Goal: Transaction & Acquisition: Obtain resource

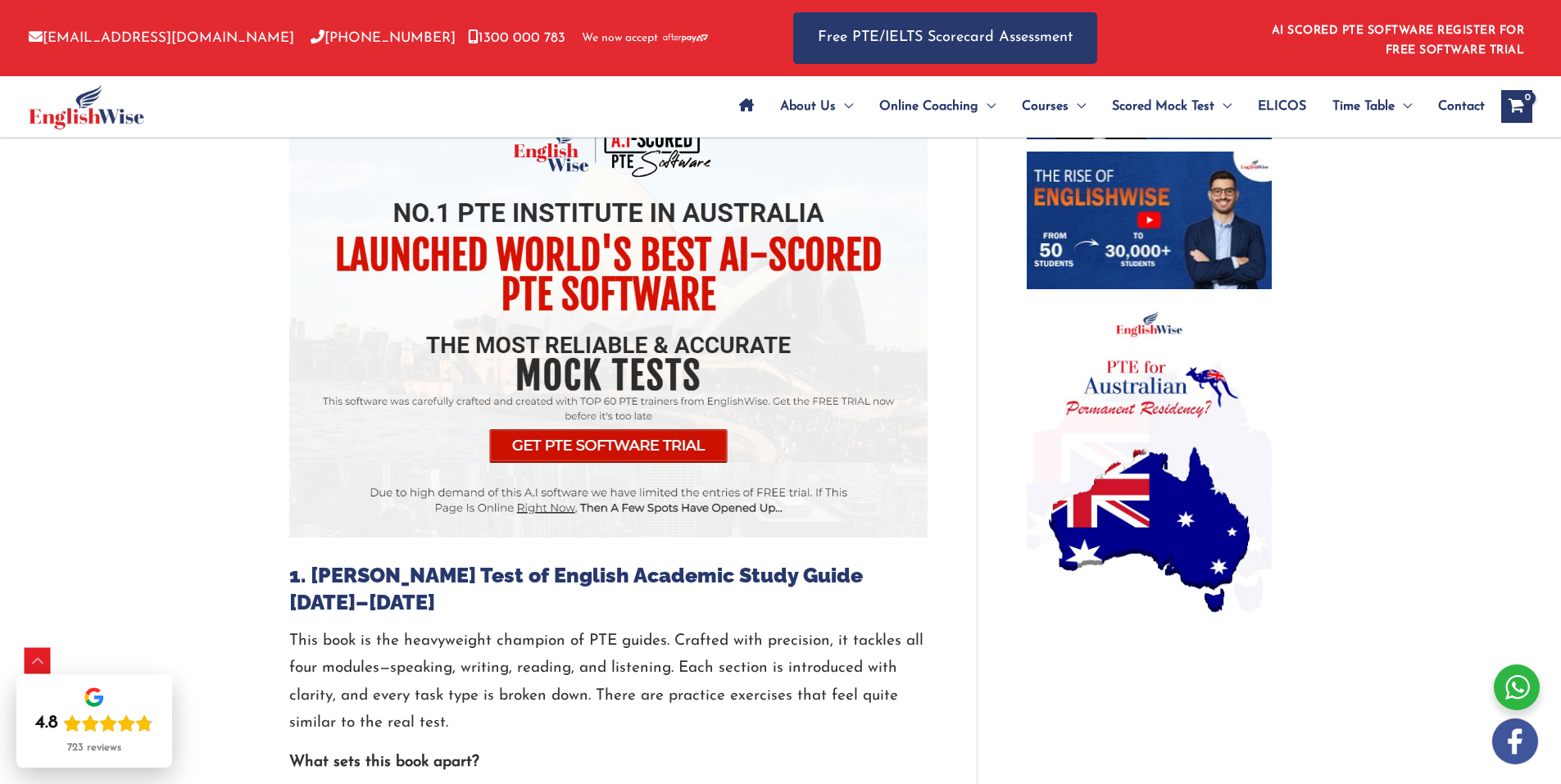
scroll to position [1064, 0]
click at [595, 441] on img at bounding box center [608, 327] width 638 height 422
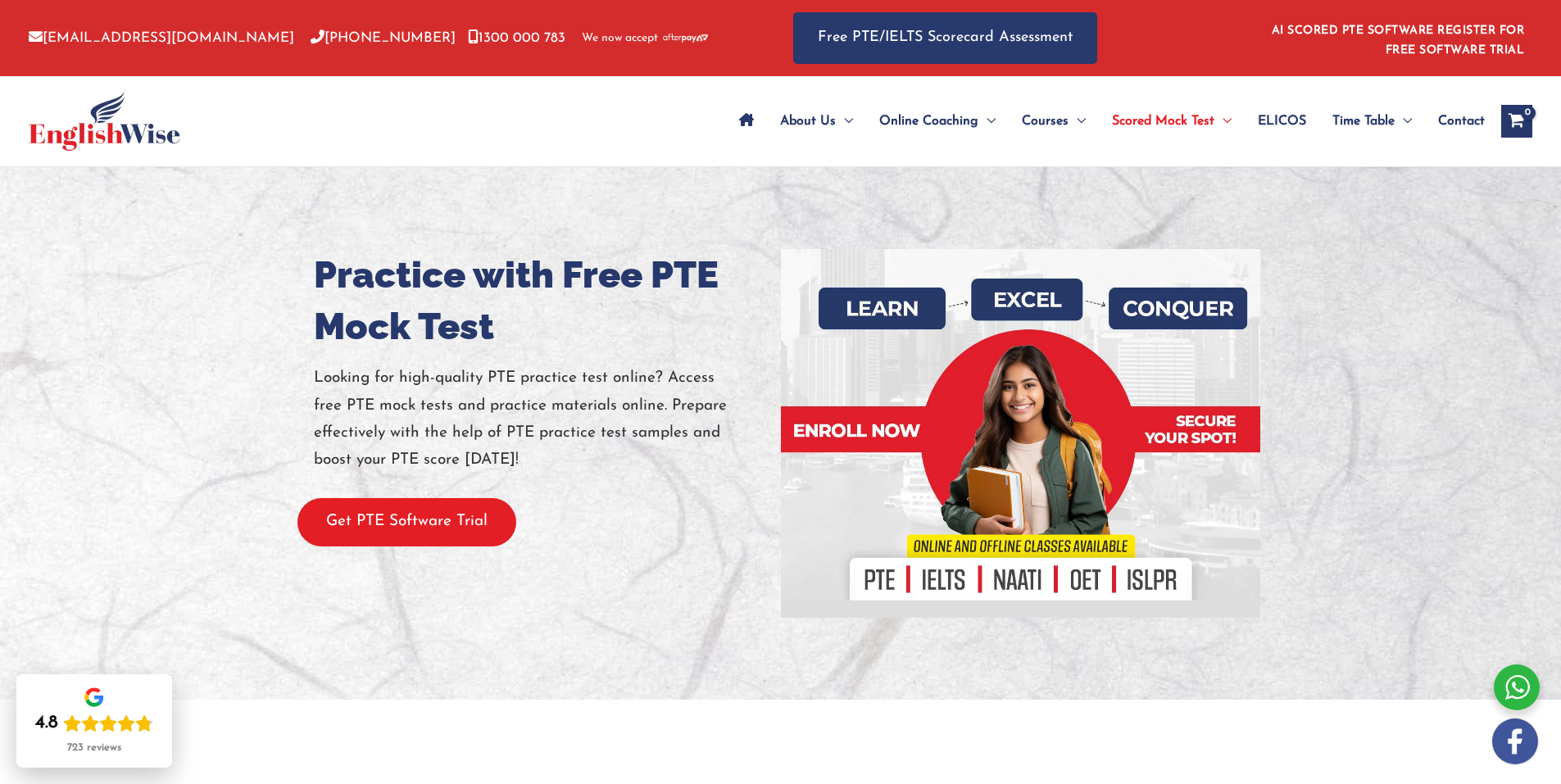
click at [468, 524] on button "Get PTE Software Trial" at bounding box center [407, 522] width 219 height 49
